Goal: Task Accomplishment & Management: Manage account settings

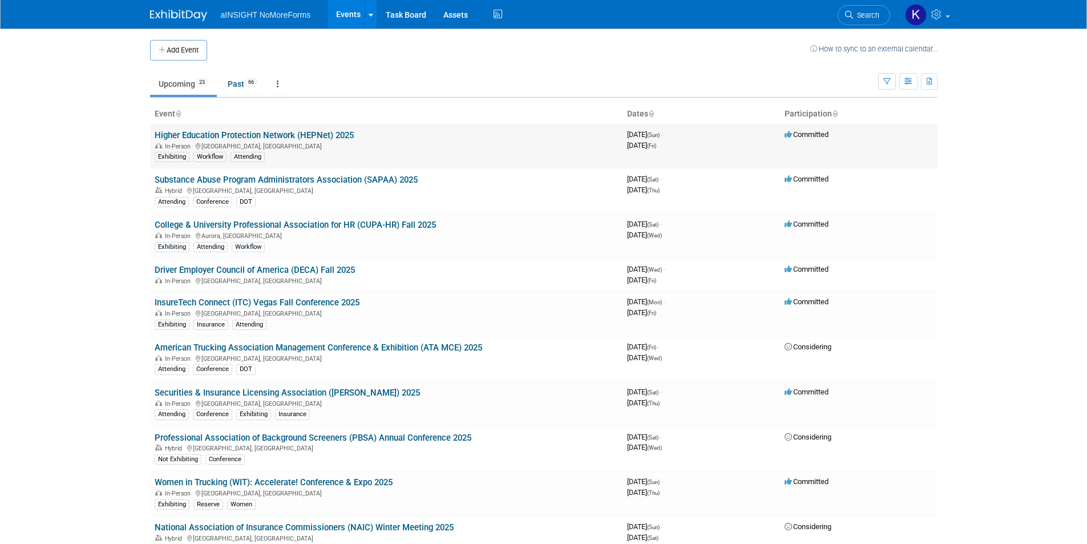
click at [280, 130] on link "Higher Education Protection Network (HEPNet) 2025" at bounding box center [254, 135] width 199 height 10
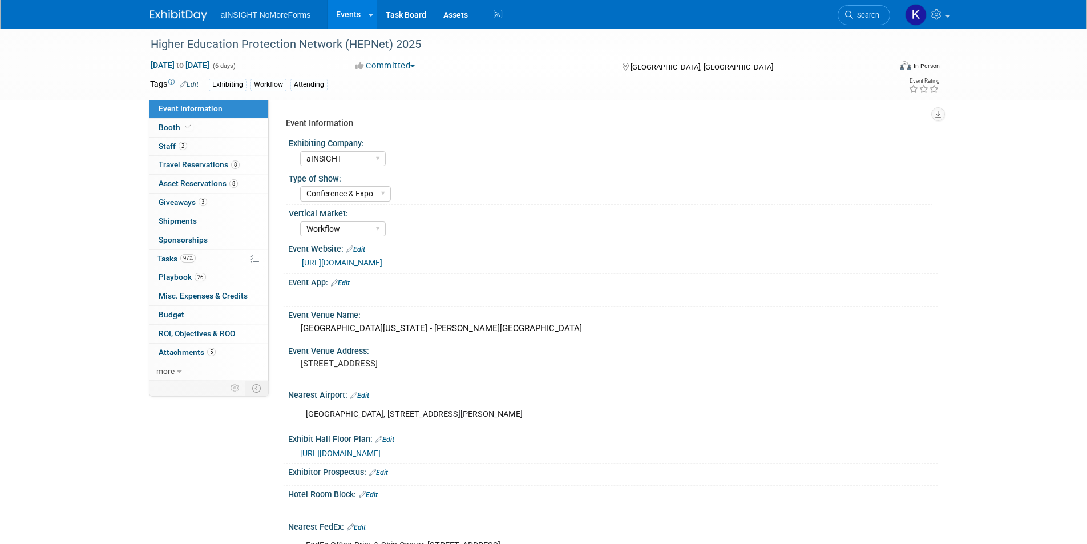
select select "aINSIGHT"
select select "Conference & Expo"
select select "Workflow"
select select "Full Access"
select select "No"
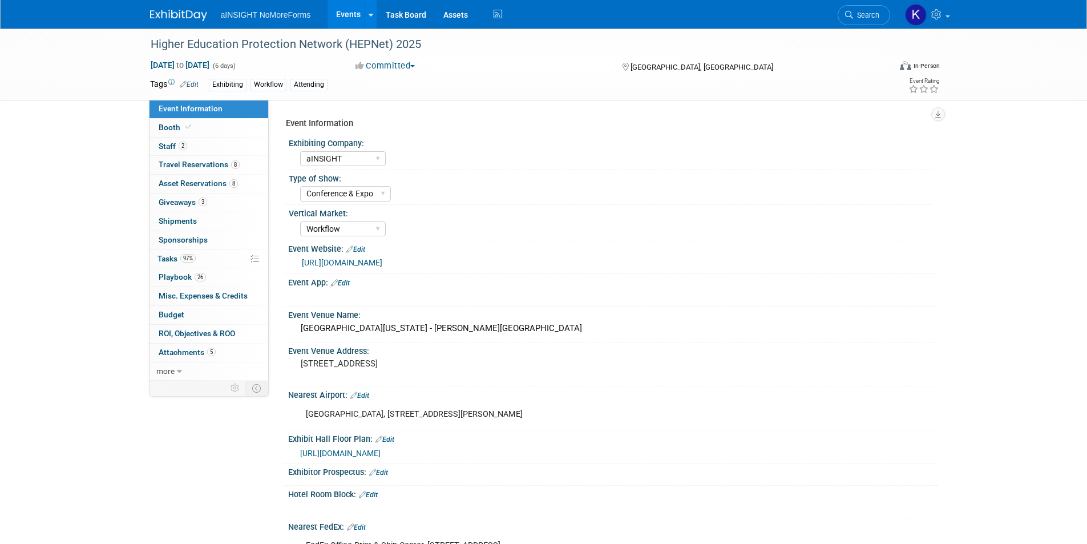
select select "No"
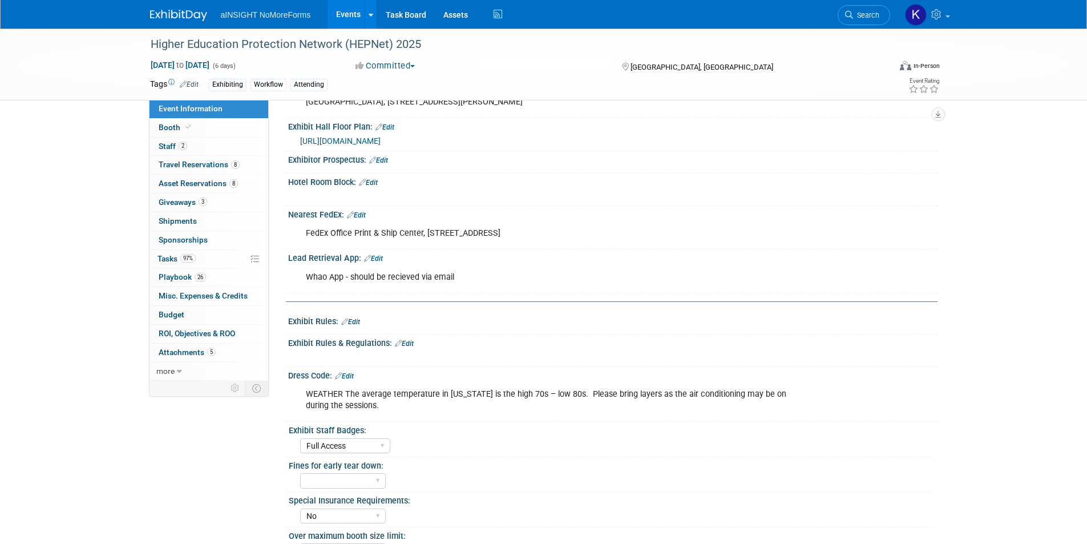
scroll to position [342, 0]
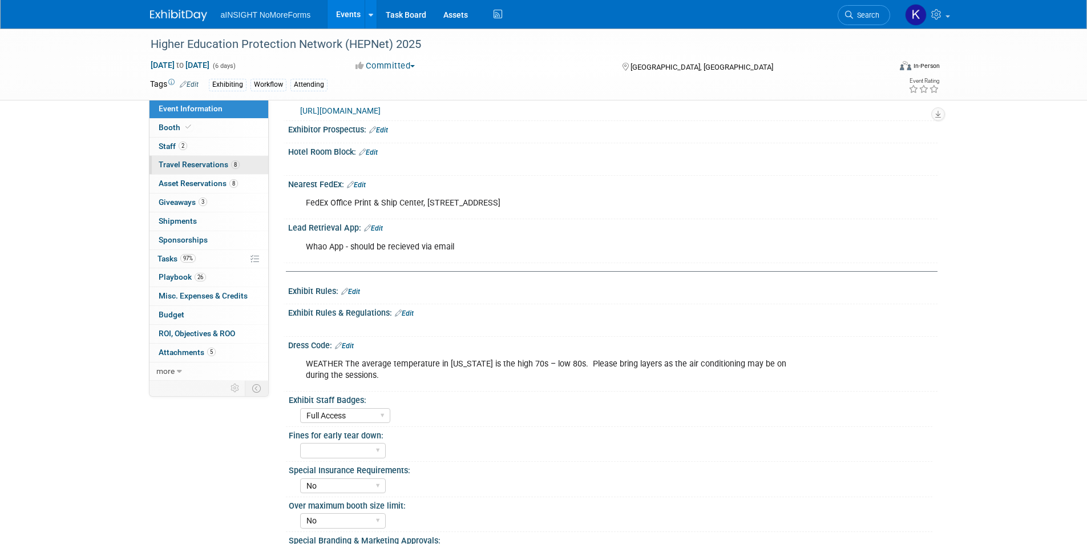
click at [206, 159] on link "8 Travel Reservations 8" at bounding box center [208, 165] width 119 height 18
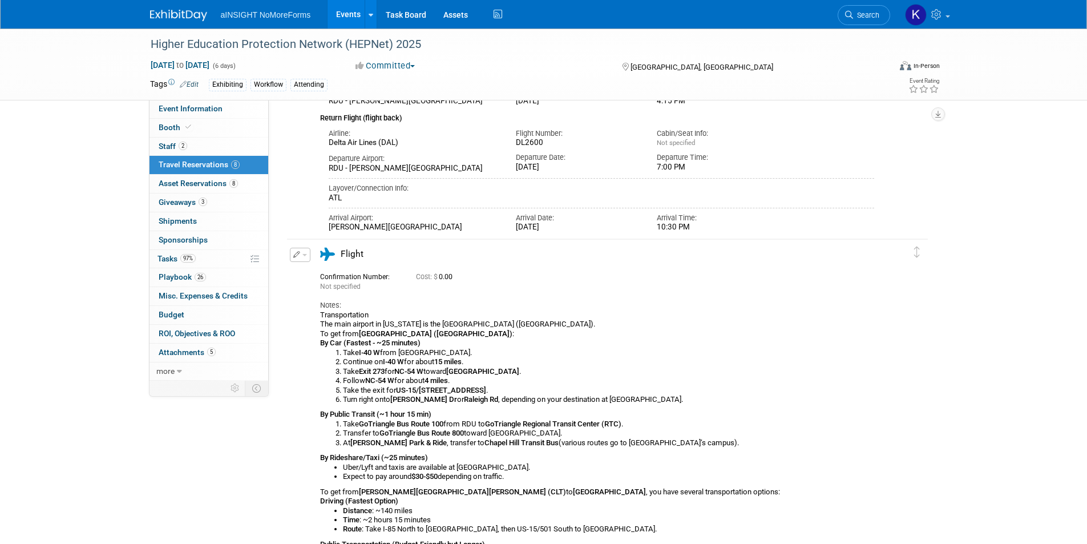
scroll to position [837, 0]
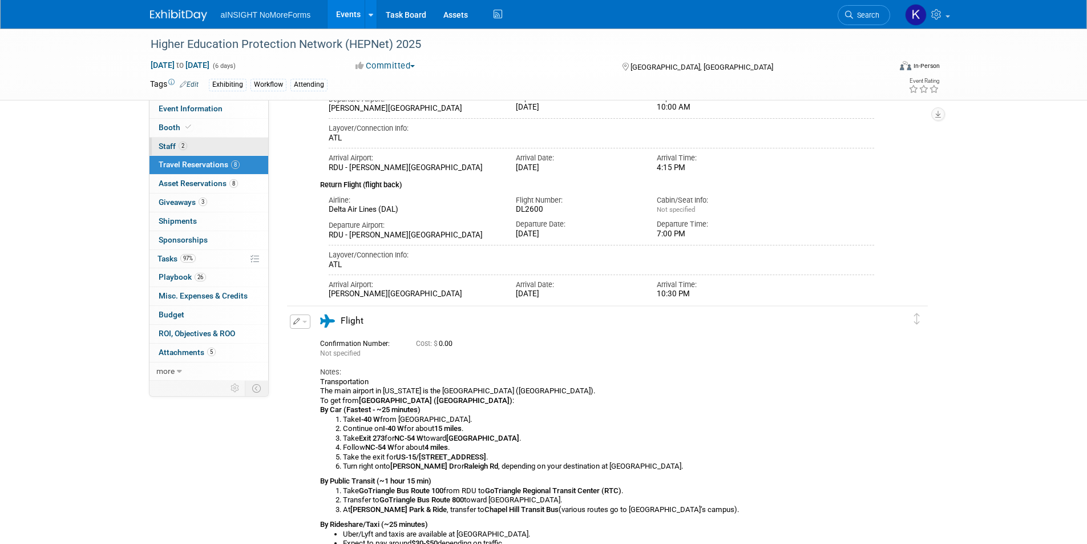
click at [185, 147] on span "2" at bounding box center [183, 145] width 9 height 9
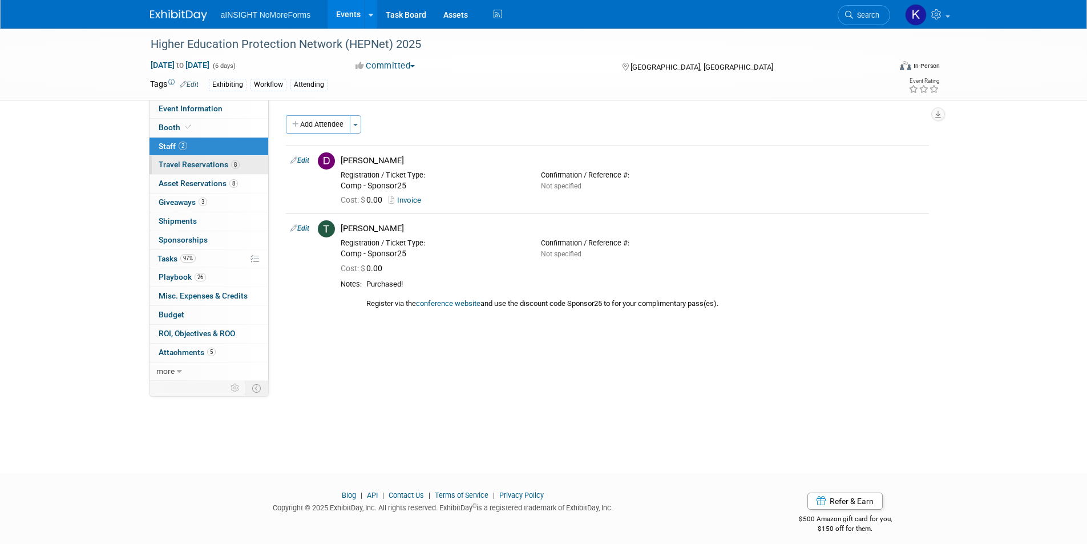
click at [181, 165] on span "Travel Reservations 8" at bounding box center [199, 164] width 81 height 9
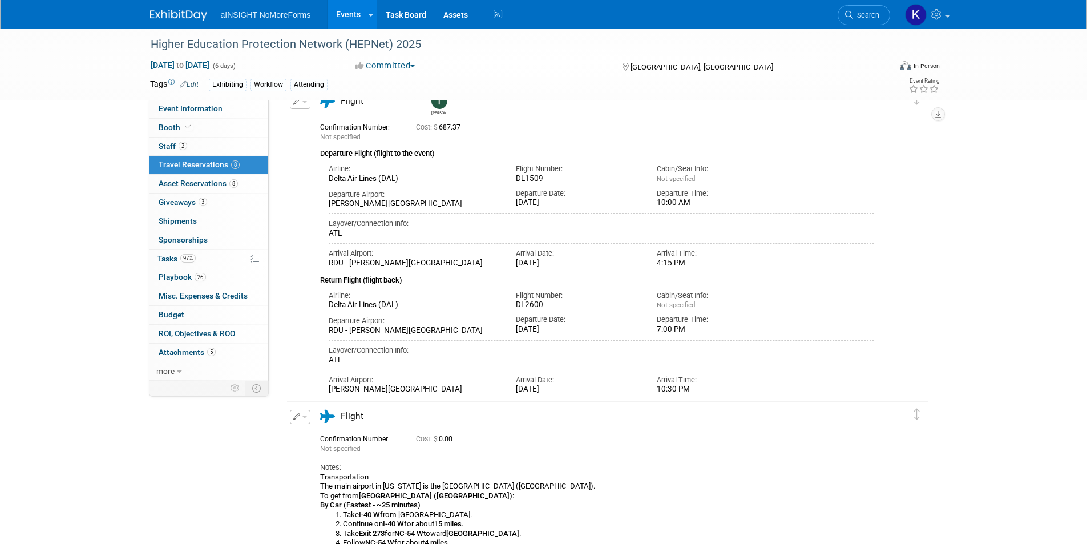
scroll to position [685, 0]
